Goal: Information Seeking & Learning: Learn about a topic

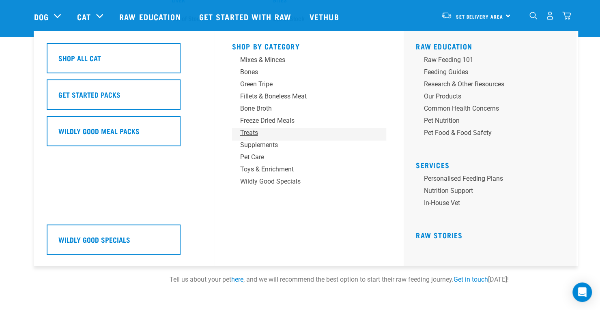
click at [255, 135] on div "Treats" at bounding box center [303, 133] width 127 height 10
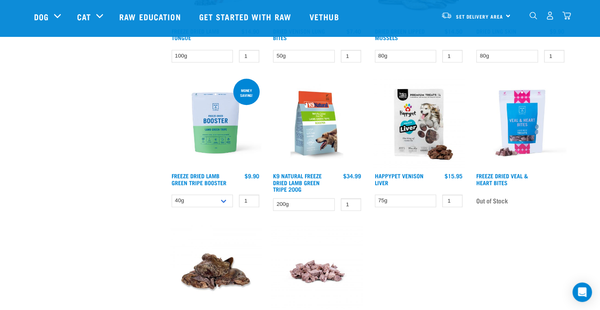
scroll to position [486, 0]
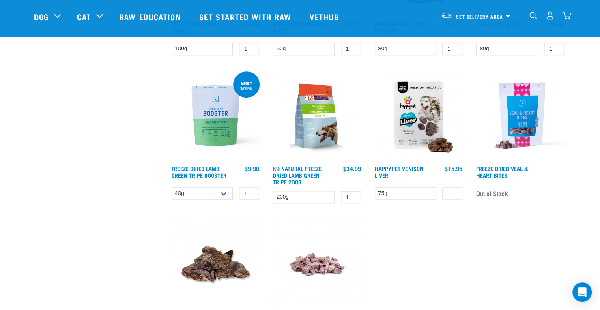
click at [216, 130] on img at bounding box center [216, 116] width 92 height 92
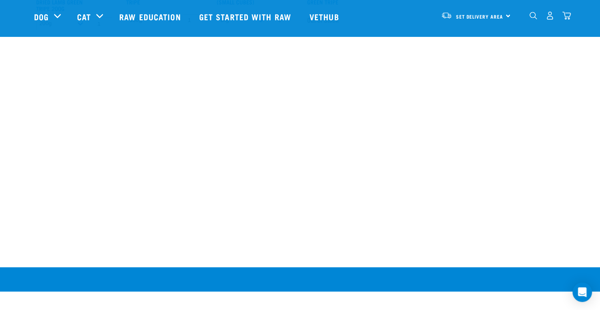
scroll to position [891, 0]
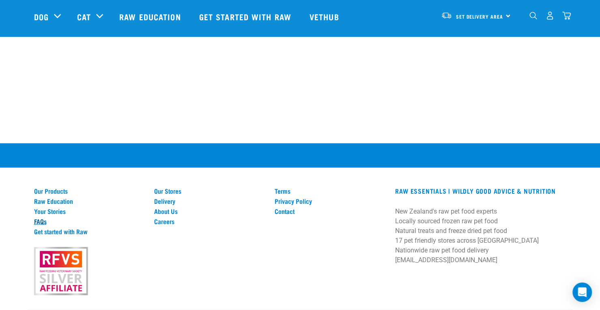
click at [40, 217] on link "FAQs" at bounding box center [89, 220] width 111 height 7
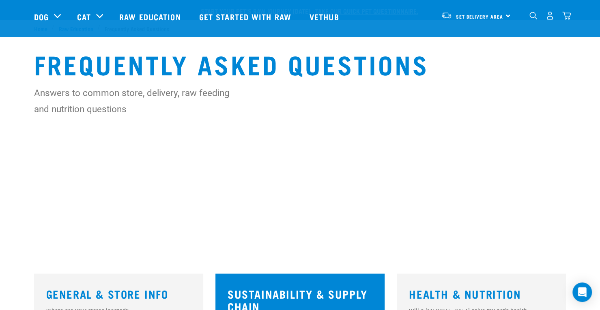
scroll to position [187, 0]
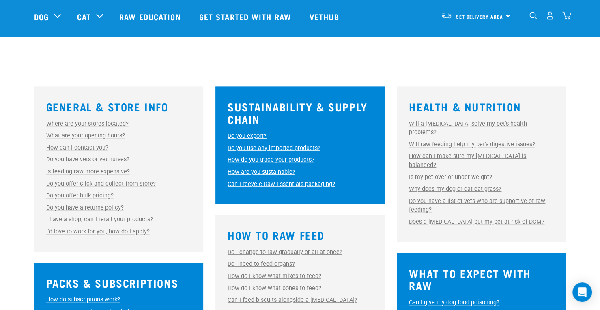
click at [298, 161] on link "How do you trace your products?" at bounding box center [271, 160] width 87 height 7
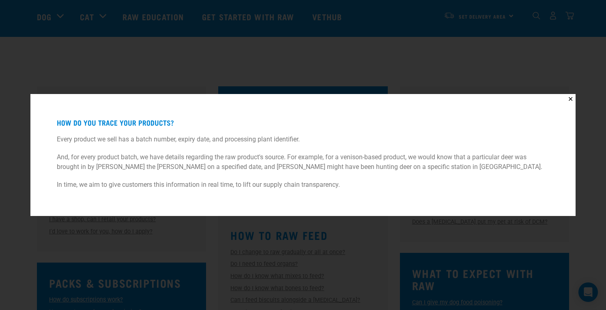
click at [225, 58] on div "✕ How do you trace your products? Every product we sell has a batch number, exp…" at bounding box center [303, 155] width 606 height 310
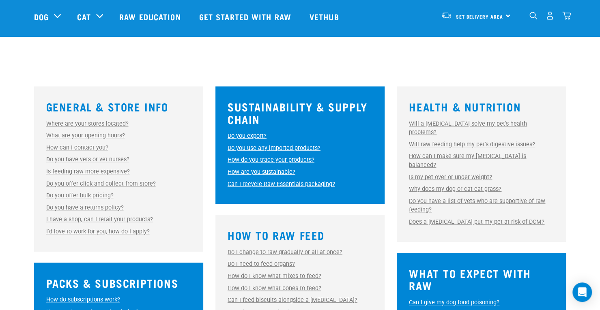
click at [100, 148] on link "How can I contact you?" at bounding box center [77, 147] width 62 height 7
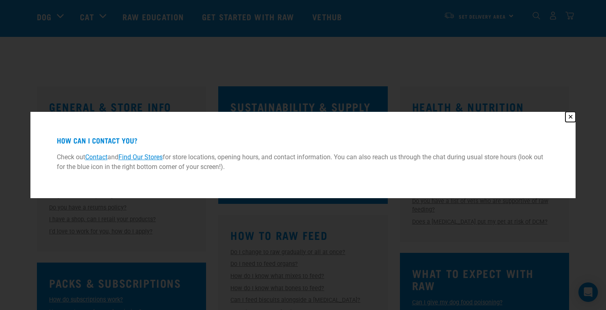
click at [573, 113] on button "✕" at bounding box center [570, 117] width 10 height 10
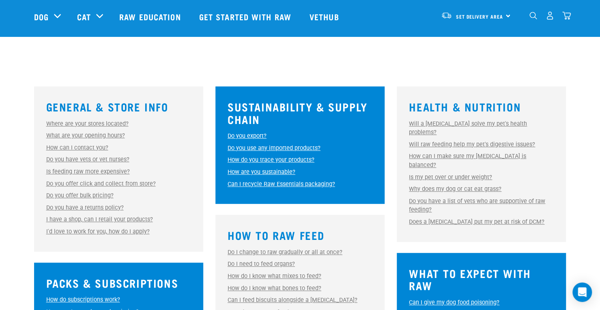
click at [502, 123] on link "Will a raw diet solve my pet's health problems?" at bounding box center [468, 128] width 118 height 16
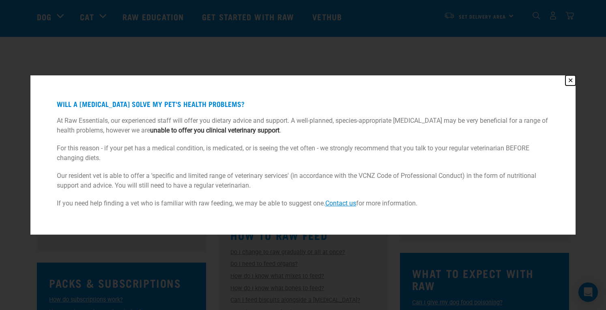
click at [569, 82] on button "✕" at bounding box center [570, 80] width 10 height 10
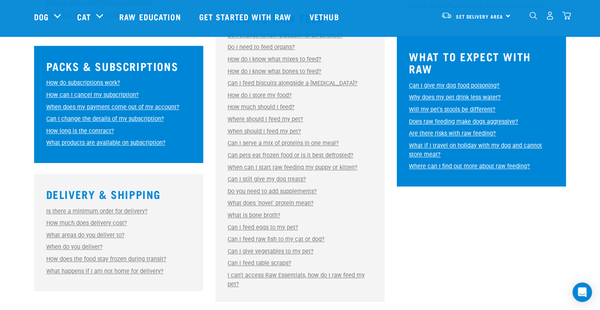
scroll to position [423, 0]
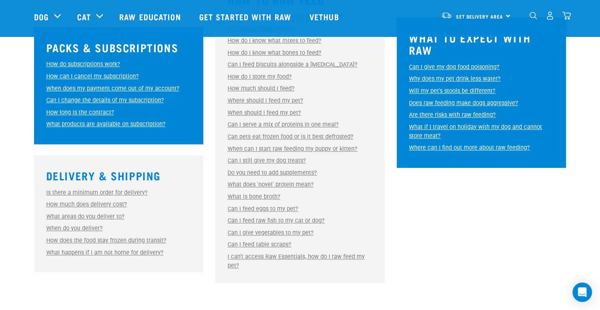
click at [101, 194] on link "Is there a minimum order for delivery?" at bounding box center [96, 192] width 101 height 7
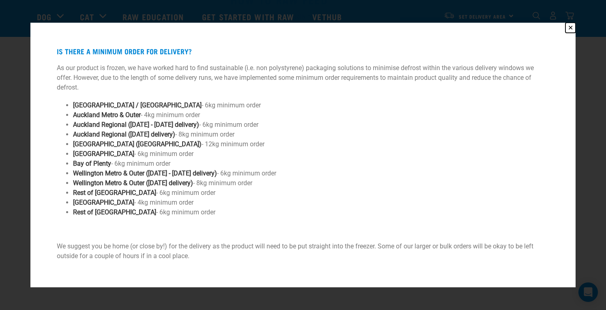
click at [569, 27] on button "✕" at bounding box center [570, 28] width 10 height 10
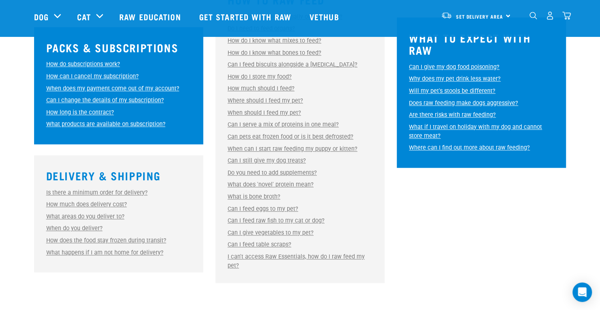
click at [86, 206] on link "How much does delivery cost?" at bounding box center [86, 204] width 81 height 7
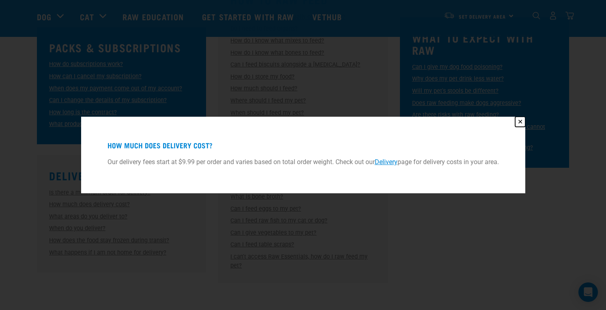
click at [521, 121] on button "✕" at bounding box center [520, 122] width 10 height 10
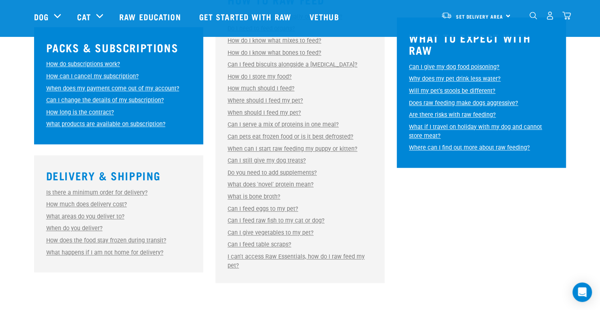
click at [488, 64] on link "Can I give my dog food poisoning?" at bounding box center [454, 67] width 90 height 7
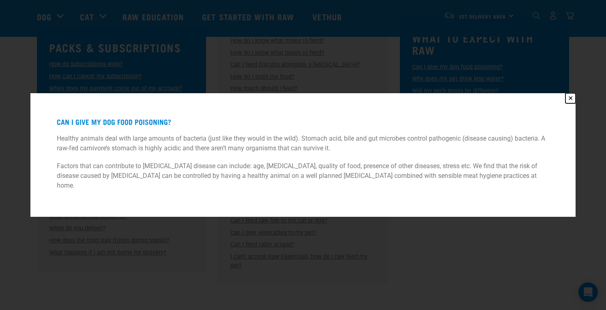
click at [573, 101] on button "✕" at bounding box center [570, 98] width 10 height 10
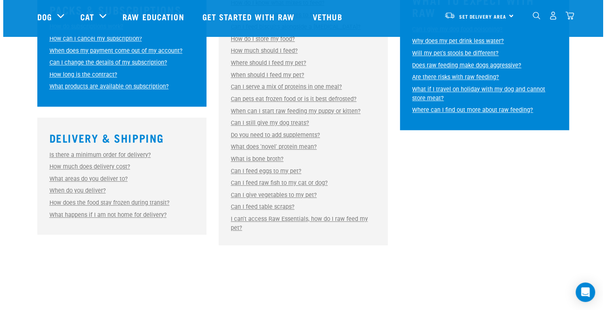
scroll to position [466, 0]
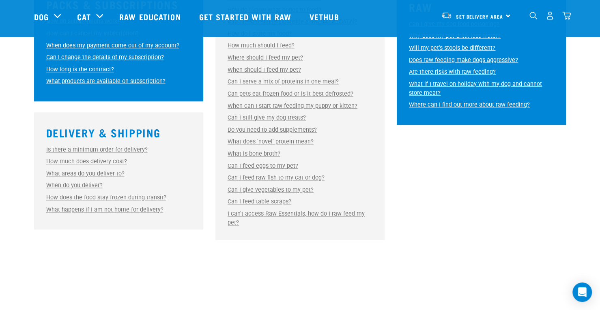
click at [304, 131] on link "Do you need to add supplements?" at bounding box center [272, 130] width 89 height 7
